Goal: Information Seeking & Learning: Learn about a topic

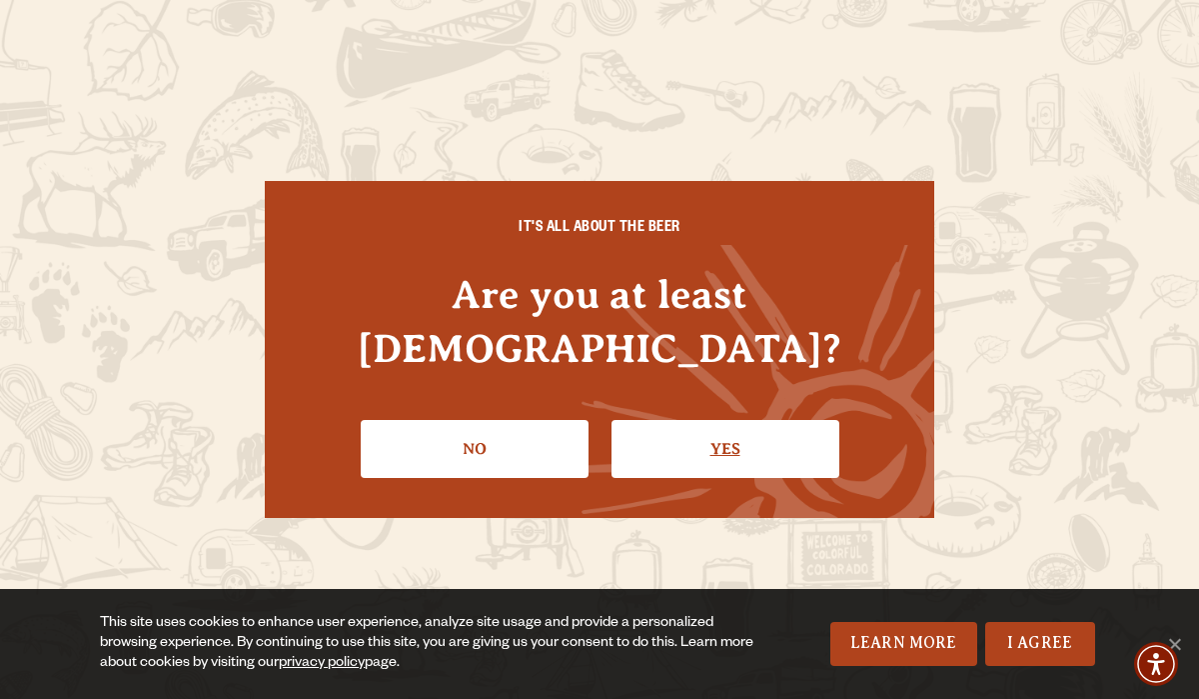
click at [738, 420] on link "Yes" at bounding box center [726, 449] width 228 height 58
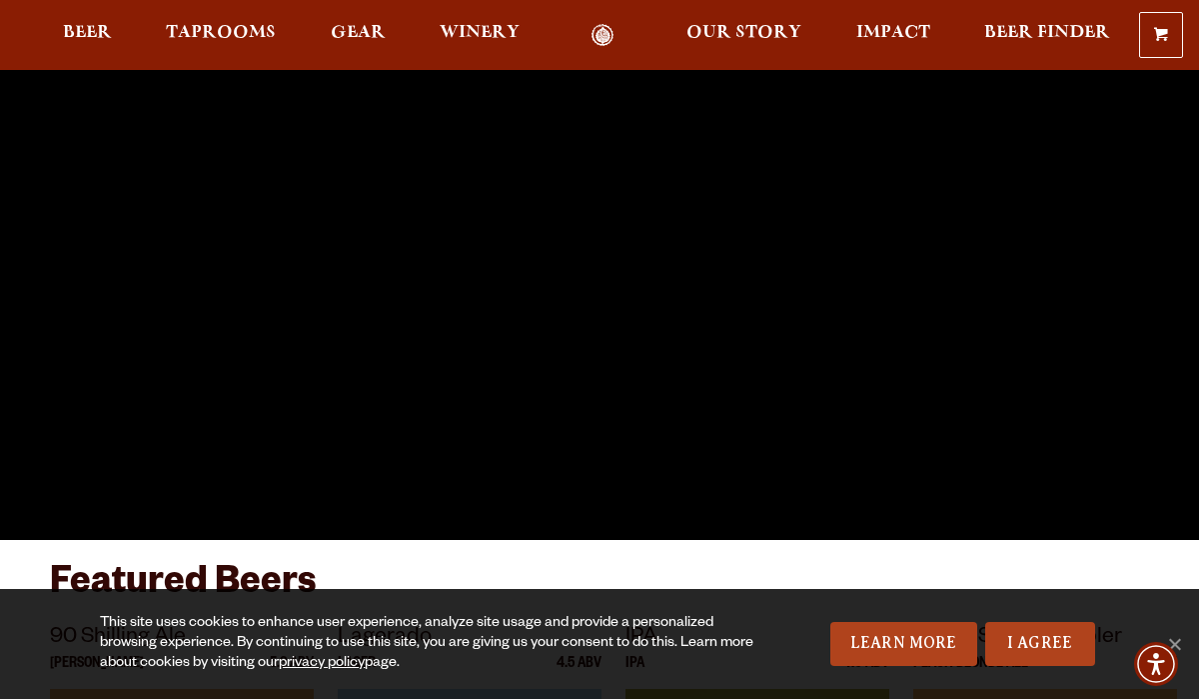
scroll to position [138, 0]
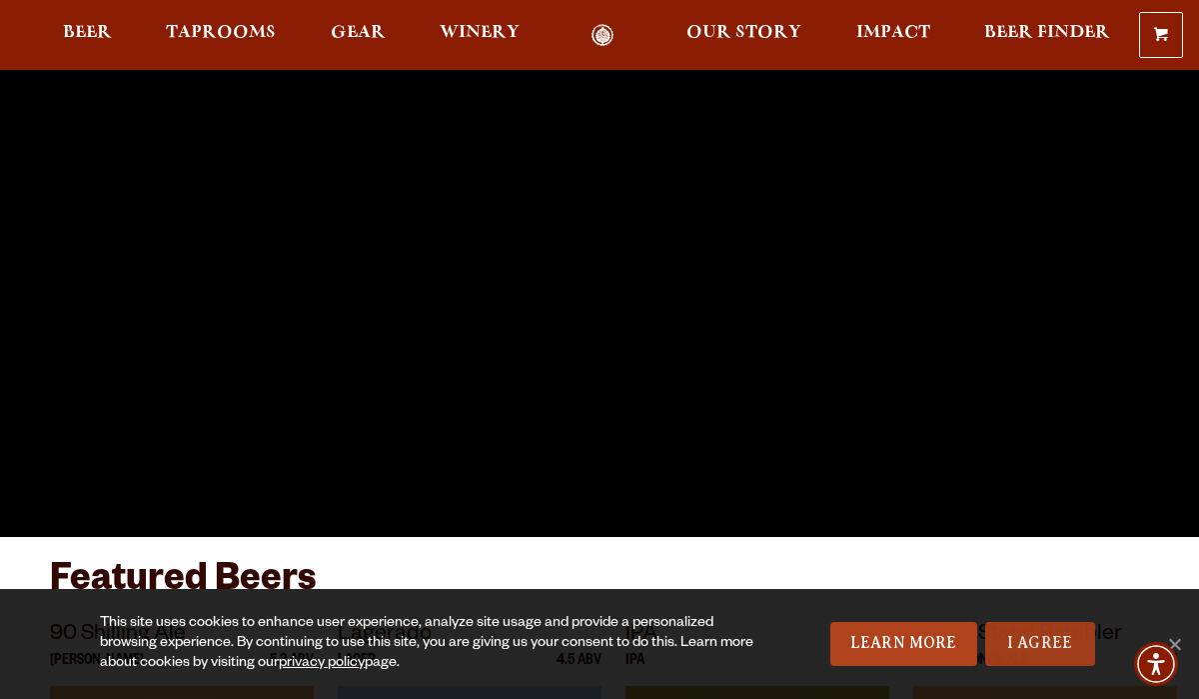
click at [1058, 652] on link "I Agree" at bounding box center [1041, 644] width 110 height 44
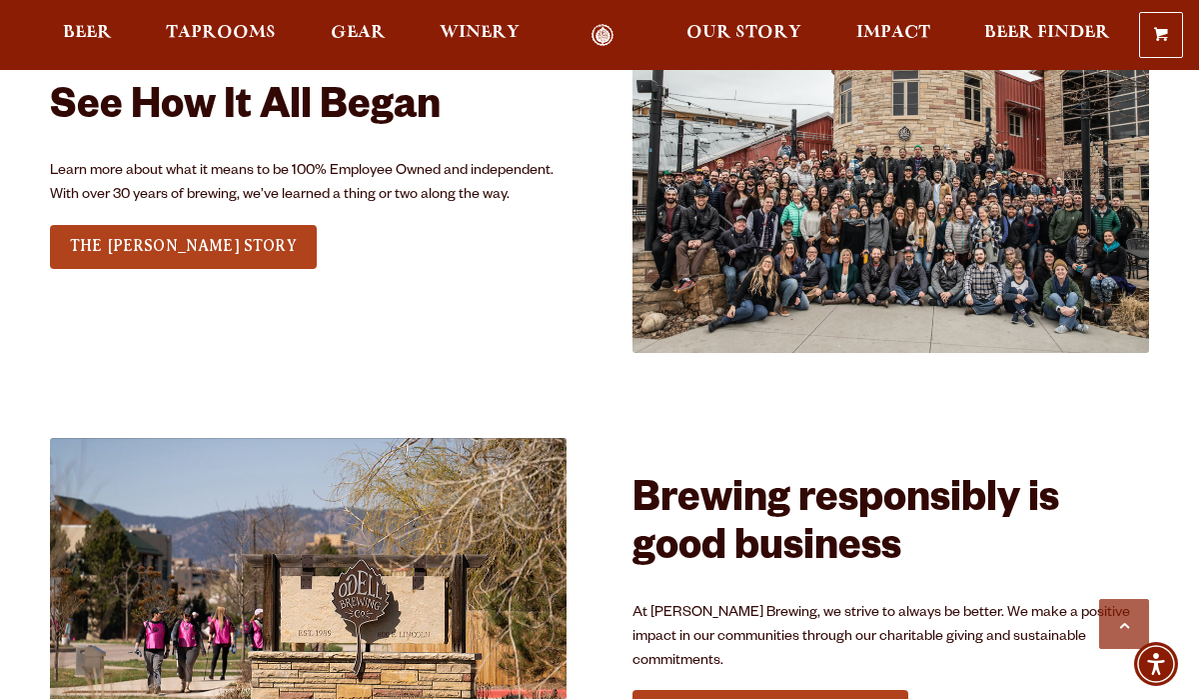
scroll to position [2226, 0]
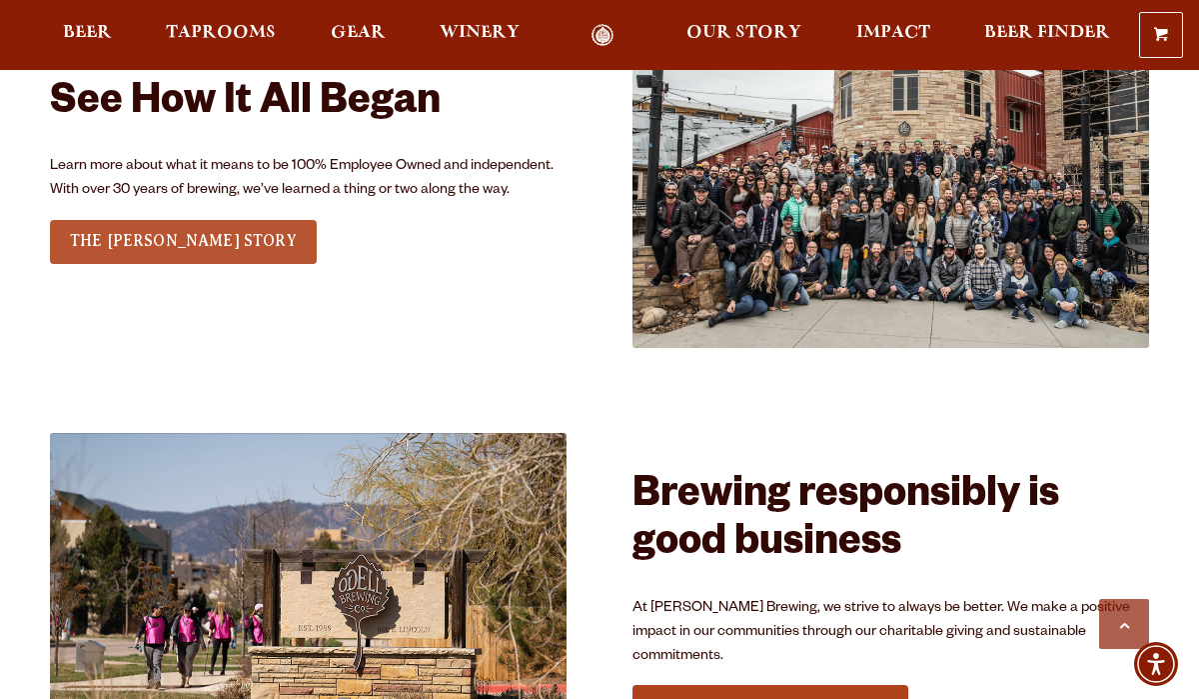
click at [147, 238] on span "THE [PERSON_NAME] STORY" at bounding box center [183, 241] width 227 height 18
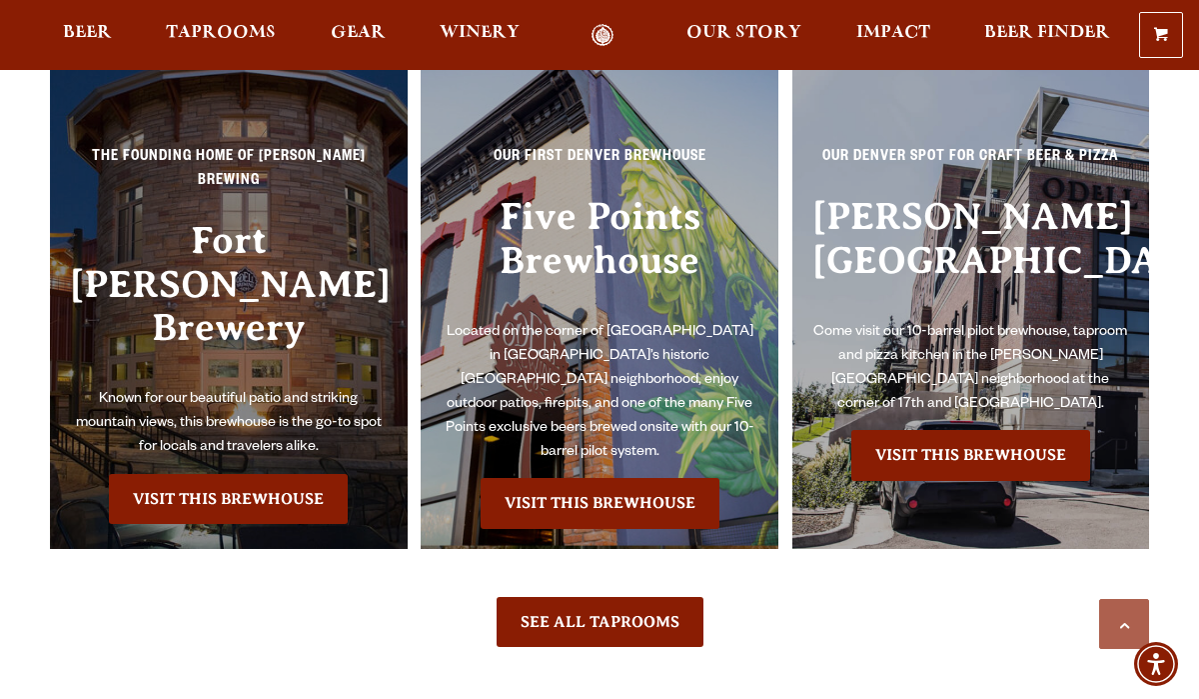
scroll to position [4052, 0]
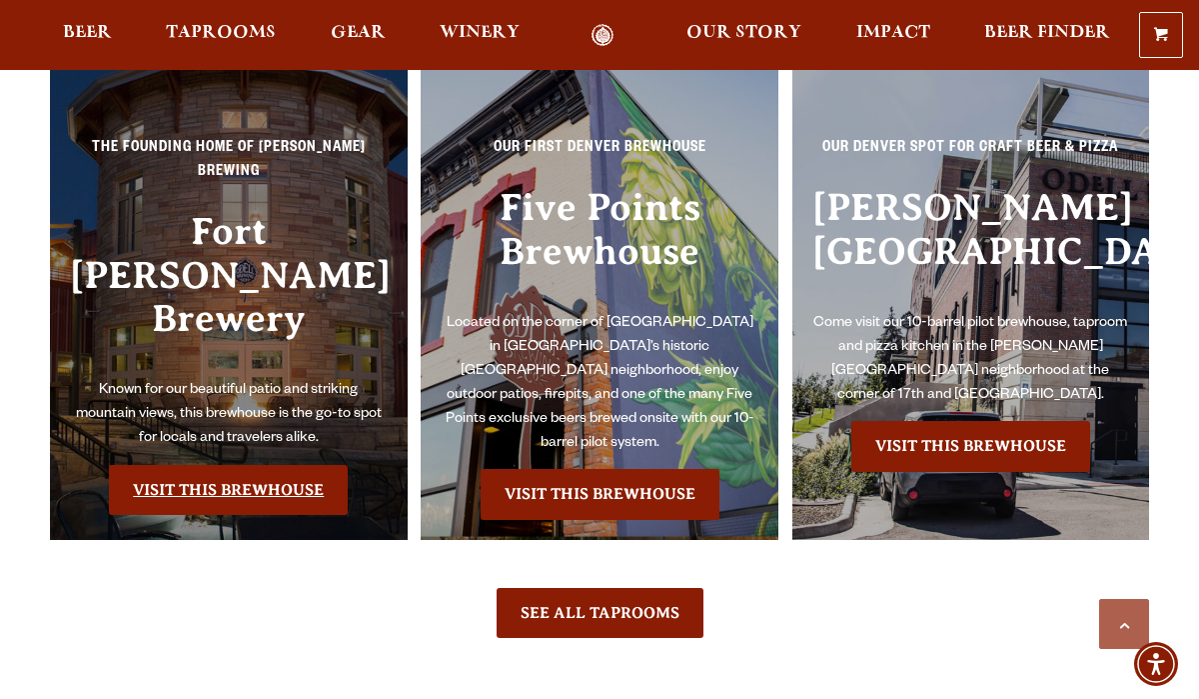
click at [244, 465] on link "Visit this Brewhouse" at bounding box center [228, 490] width 239 height 50
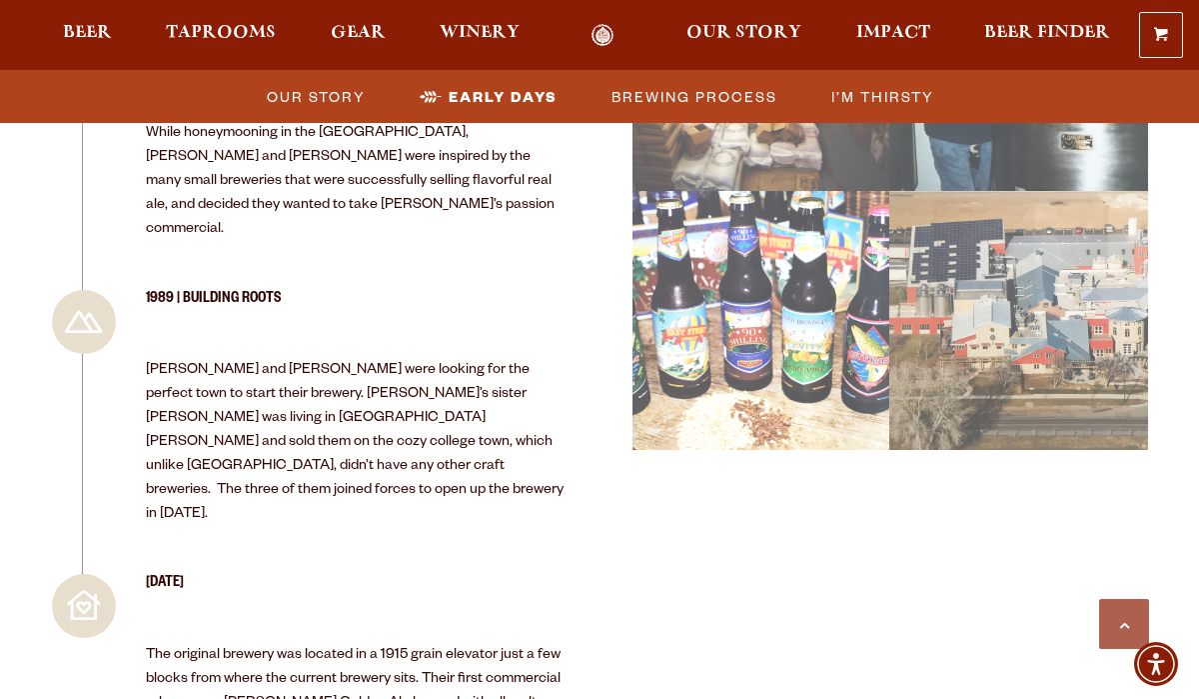
scroll to position [2382, 0]
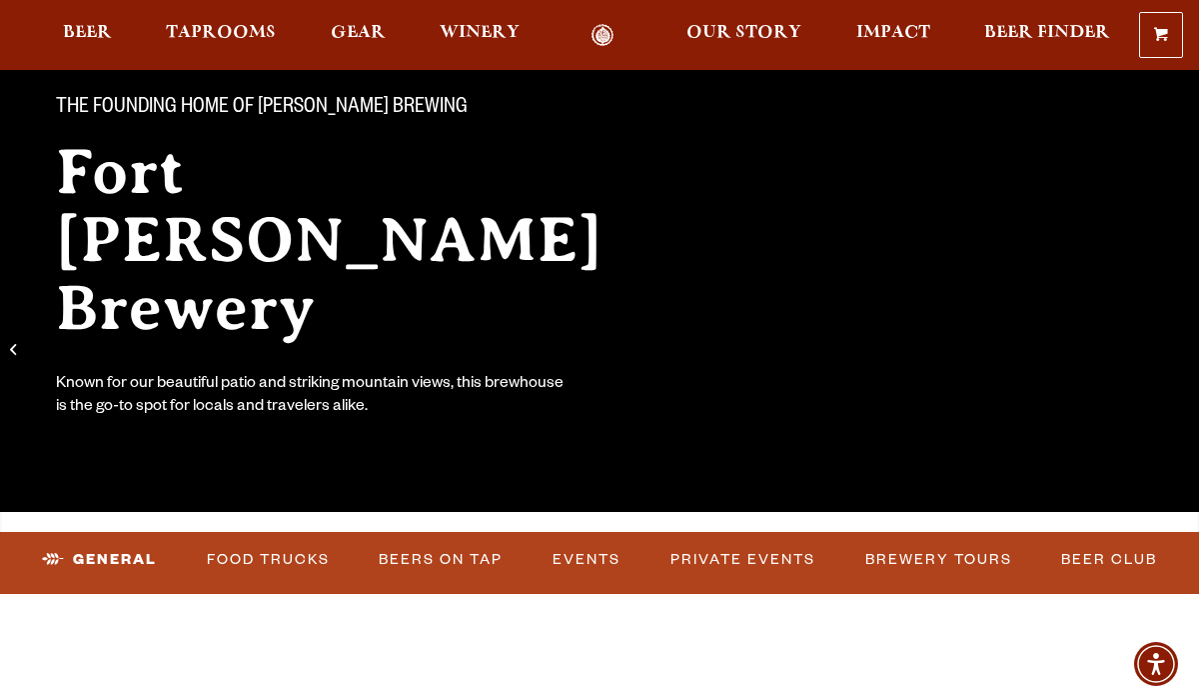
scroll to position [167, 0]
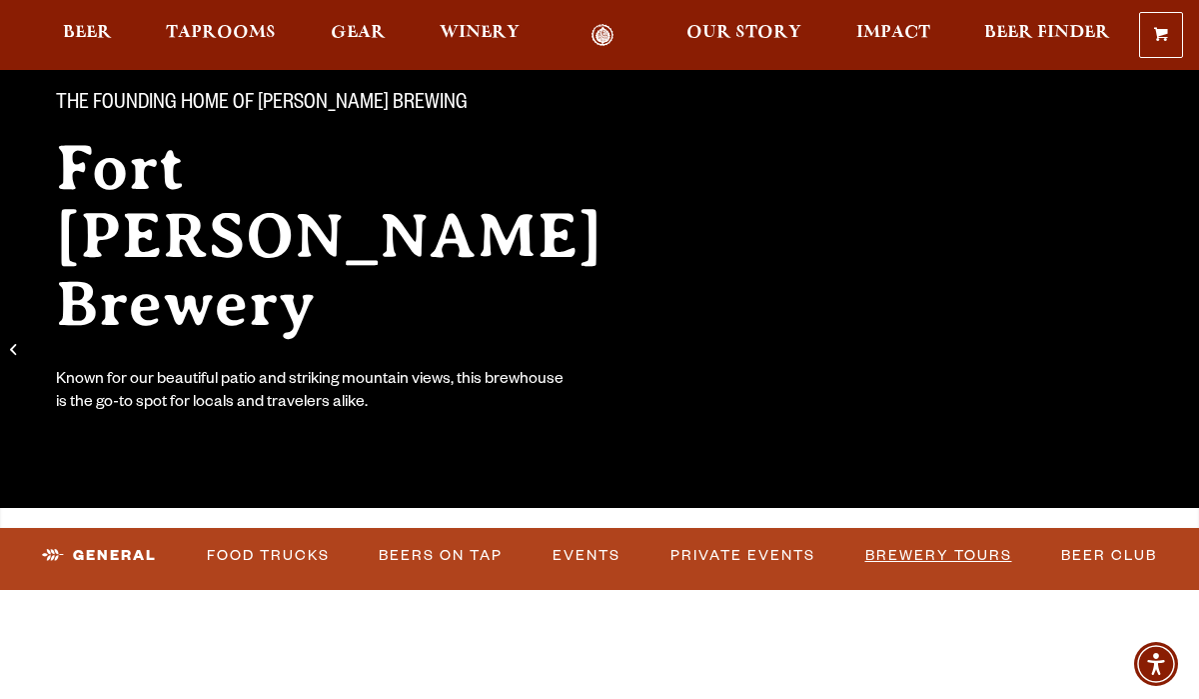
click at [941, 559] on link "Brewery Tours" at bounding box center [939, 556] width 163 height 46
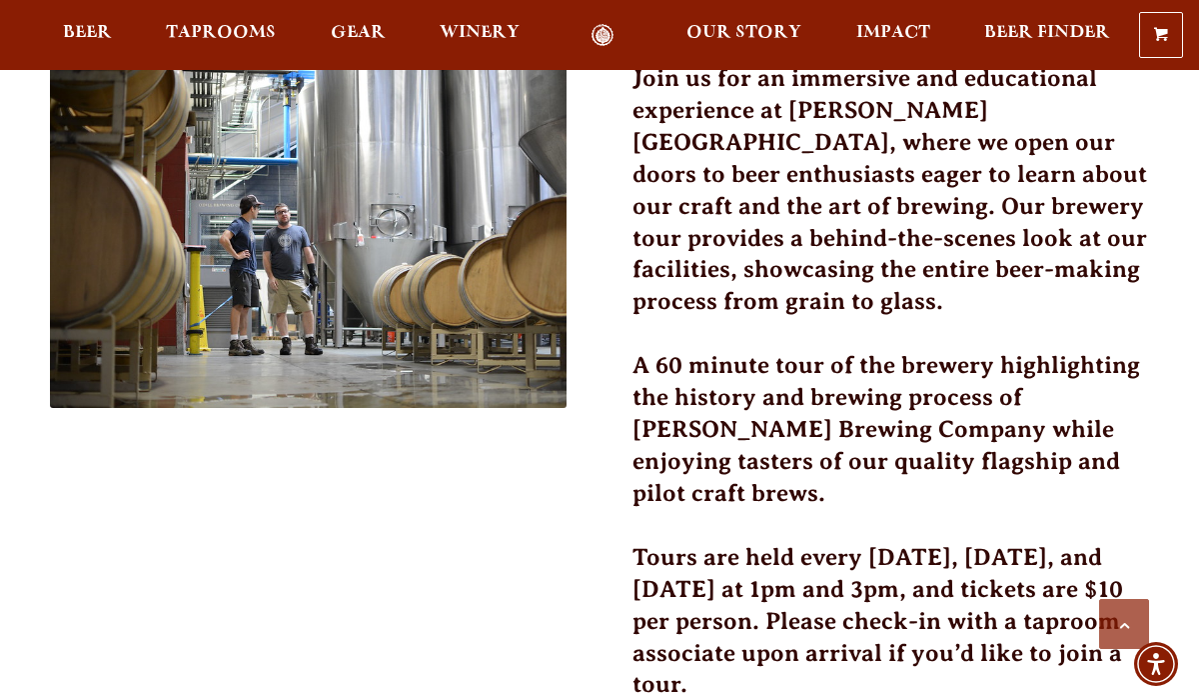
scroll to position [630, 0]
